Goal: Information Seeking & Learning: Learn about a topic

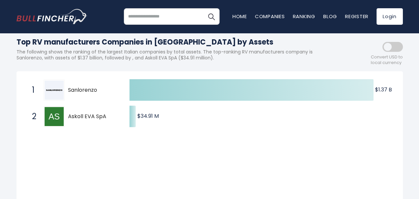
scroll to position [66, 0]
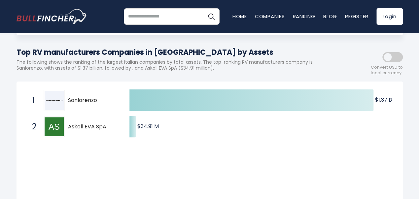
drag, startPoint x: 54, startPoint y: 103, endPoint x: 82, endPoint y: 170, distance: 72.3
click at [80, 179] on div "Created with Highcharts 12.1.2 $1.37 B ​ $1.37 B $34.91 M ​ $34.91 M 1 [PERSON_…" at bounding box center [209, 154] width 375 height 134
click at [85, 101] on span "Sanlorenzo" at bounding box center [93, 100] width 50 height 7
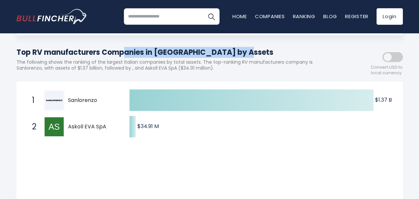
drag, startPoint x: 18, startPoint y: 51, endPoint x: 146, endPoint y: 54, distance: 128.2
click at [146, 54] on h1 "Top RV manufacturers Companies in [GEOGRAPHIC_DATA] by Assets" at bounding box center [180, 52] width 327 height 11
copy h1 "Top RV manufacturers Companies"
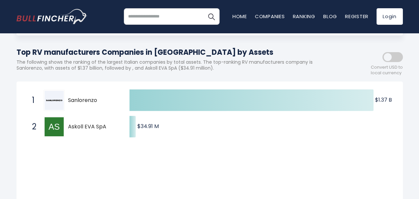
click at [189, 64] on p "The following shows the ranking of the largest Italian companies by total asset…" at bounding box center [180, 65] width 327 height 12
click at [80, 103] on span "Sanlorenzo" at bounding box center [93, 100] width 50 height 7
click at [79, 102] on span "Sanlorenzo" at bounding box center [93, 100] width 50 height 7
click at [59, 101] on img at bounding box center [54, 100] width 19 height 19
drag, startPoint x: 54, startPoint y: 101, endPoint x: 77, endPoint y: 103, distance: 23.3
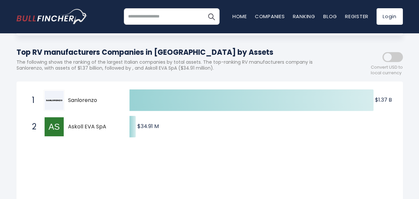
click at [56, 101] on img at bounding box center [54, 100] width 19 height 19
drag, startPoint x: 77, startPoint y: 103, endPoint x: 81, endPoint y: 103, distance: 3.3
click at [77, 103] on span "Sanlorenzo" at bounding box center [93, 100] width 50 height 7
drag, startPoint x: 81, startPoint y: 103, endPoint x: 84, endPoint y: 106, distance: 4.9
click at [81, 103] on span "Sanlorenzo" at bounding box center [93, 100] width 50 height 7
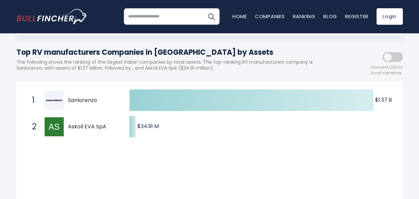
click at [83, 126] on span "Askoll EVA SpA" at bounding box center [93, 127] width 50 height 7
drag, startPoint x: 82, startPoint y: 126, endPoint x: 51, endPoint y: 126, distance: 30.7
click at [81, 126] on span "Askoll EVA SpA" at bounding box center [93, 127] width 50 height 7
click at [51, 126] on img at bounding box center [54, 126] width 19 height 19
click at [56, 126] on img at bounding box center [54, 126] width 19 height 19
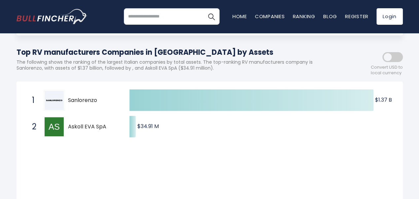
drag, startPoint x: 67, startPoint y: 128, endPoint x: 71, endPoint y: 128, distance: 4.6
click at [67, 128] on div "2 Askoll EVA SpA EVA.MI" at bounding box center [73, 126] width 89 height 21
click at [71, 128] on span "Askoll EVA SpA" at bounding box center [93, 127] width 50 height 7
click at [100, 65] on p "The following shows the ranking of the largest Italian companies by total asset…" at bounding box center [180, 65] width 327 height 12
click at [66, 62] on p "The following shows the ranking of the largest Italian companies by total asset…" at bounding box center [180, 65] width 327 height 12
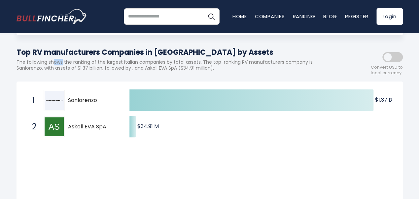
click at [82, 64] on p "The following shows the ranking of the largest Italian companies by total asset…" at bounding box center [180, 65] width 327 height 12
click at [79, 102] on span "Sanlorenzo" at bounding box center [93, 100] width 50 height 7
drag, startPoint x: 96, startPoint y: 102, endPoint x: 61, endPoint y: 100, distance: 35.4
click at [60, 101] on div "1 [PERSON_NAME].[GEOGRAPHIC_DATA]" at bounding box center [73, 100] width 89 height 21
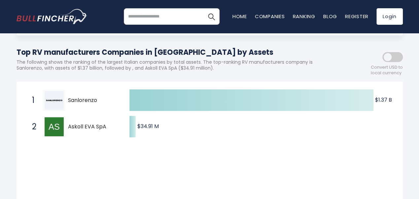
click at [177, 19] on input "search" at bounding box center [172, 16] width 96 height 17
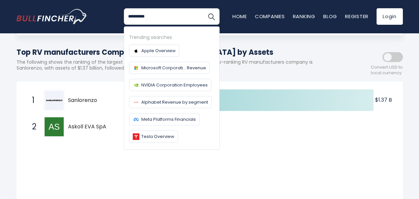
type input "**********"
click at [203, 8] on button "Search" at bounding box center [211, 16] width 17 height 17
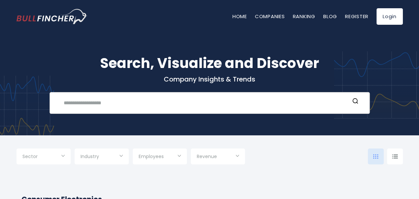
click at [141, 104] on input "text" at bounding box center [205, 103] width 290 height 12
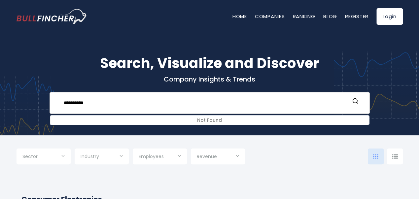
click at [71, 102] on input "**********" at bounding box center [205, 103] width 290 height 12
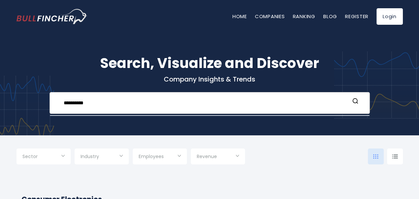
click at [72, 102] on input "**********" at bounding box center [205, 103] width 290 height 12
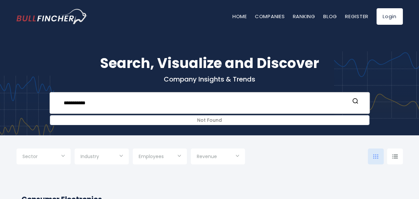
type input "**********"
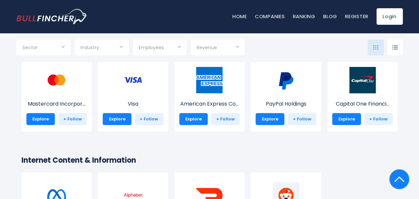
scroll to position [1024, 0]
